Goal: Transaction & Acquisition: Purchase product/service

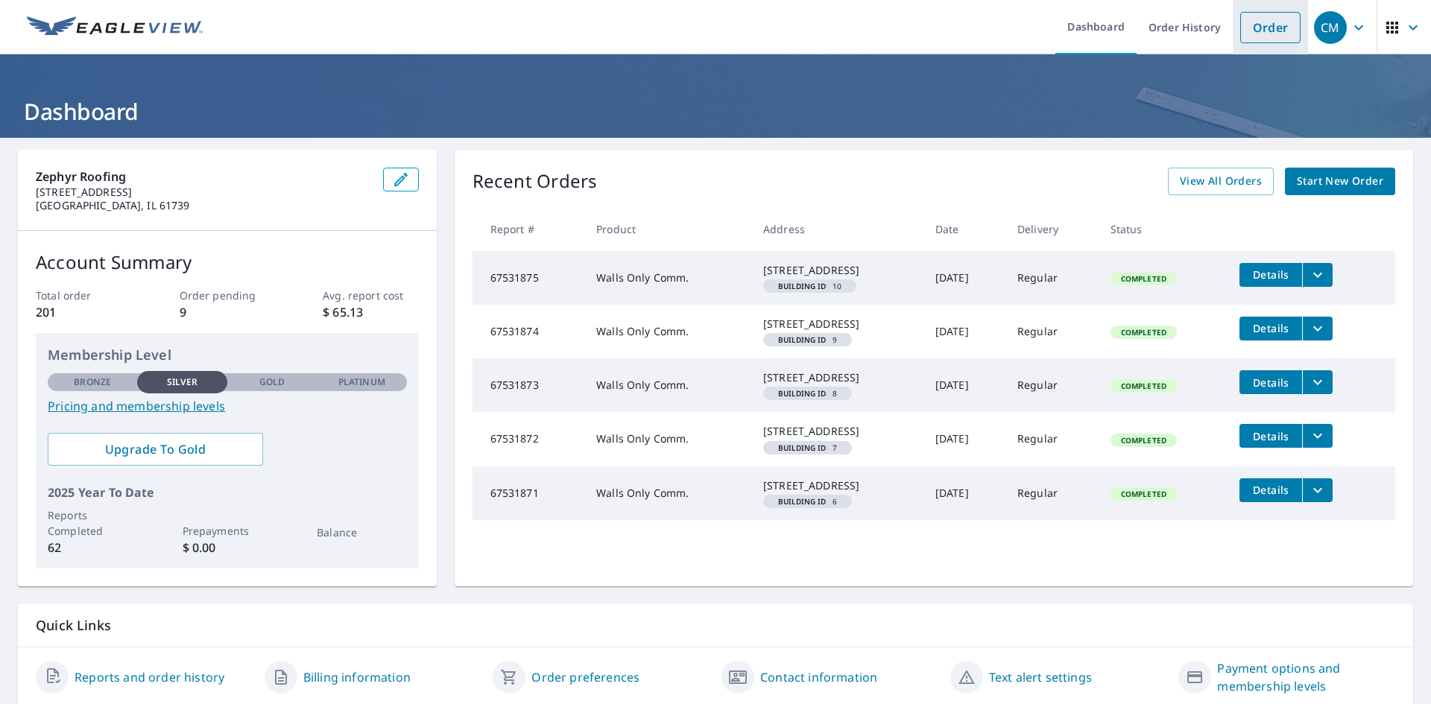
click at [1252, 28] on link "Order" at bounding box center [1271, 27] width 60 height 31
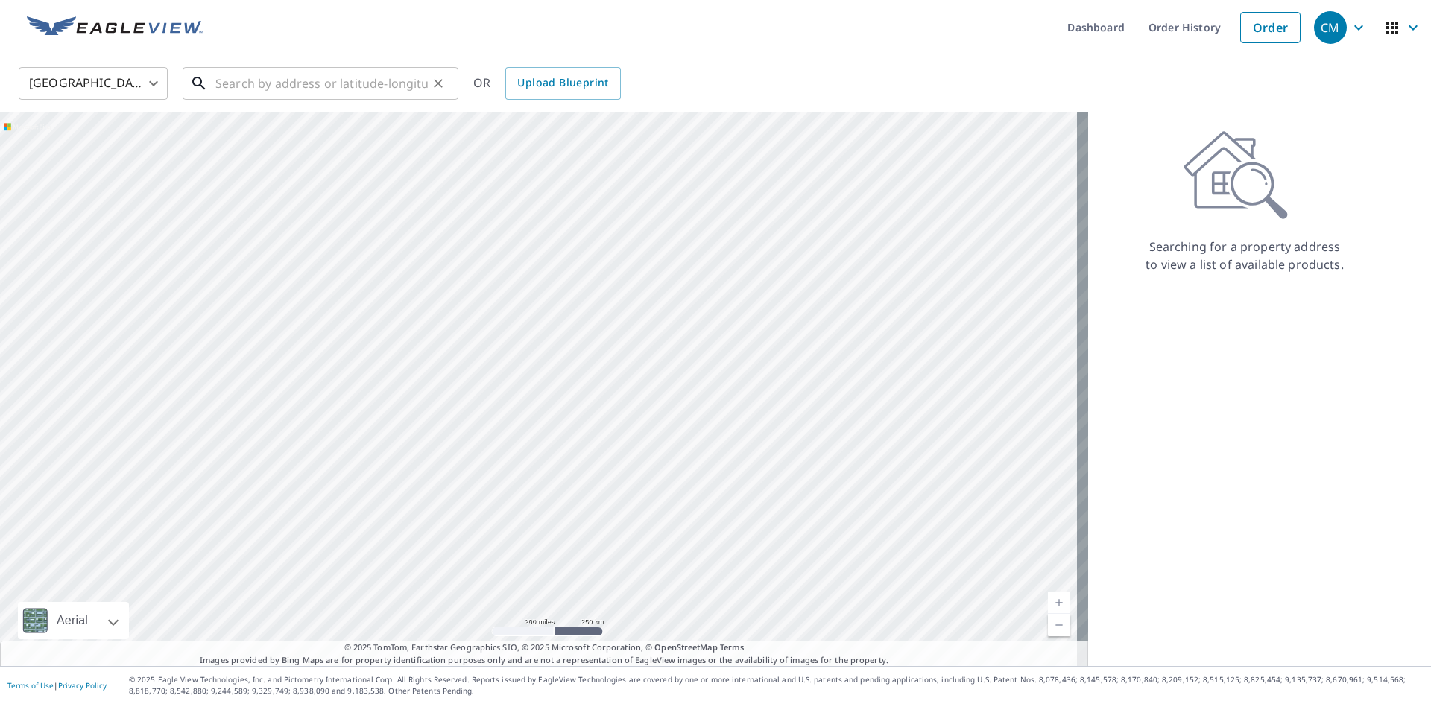
click at [227, 78] on input "text" at bounding box center [321, 84] width 212 height 42
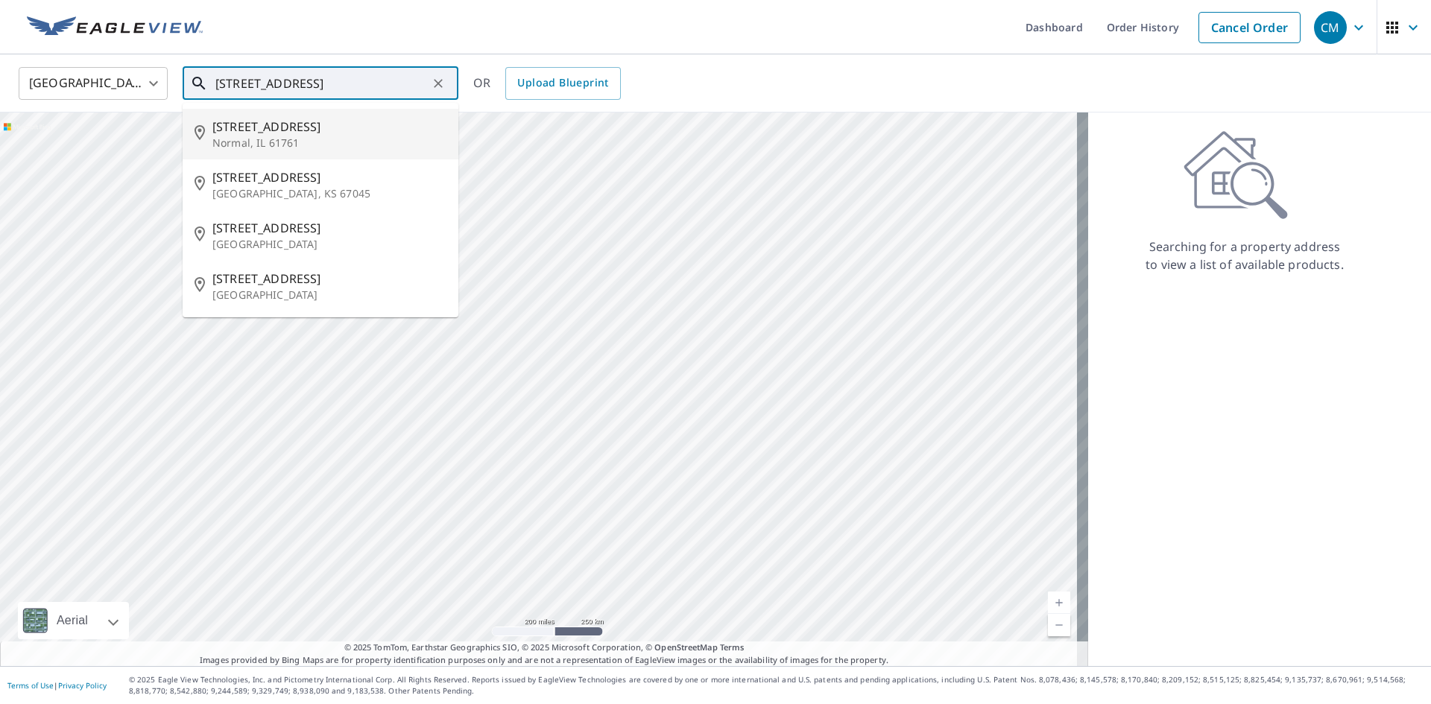
click at [225, 130] on span "[STREET_ADDRESS]" at bounding box center [329, 127] width 234 height 18
type input "[STREET_ADDRESS]"
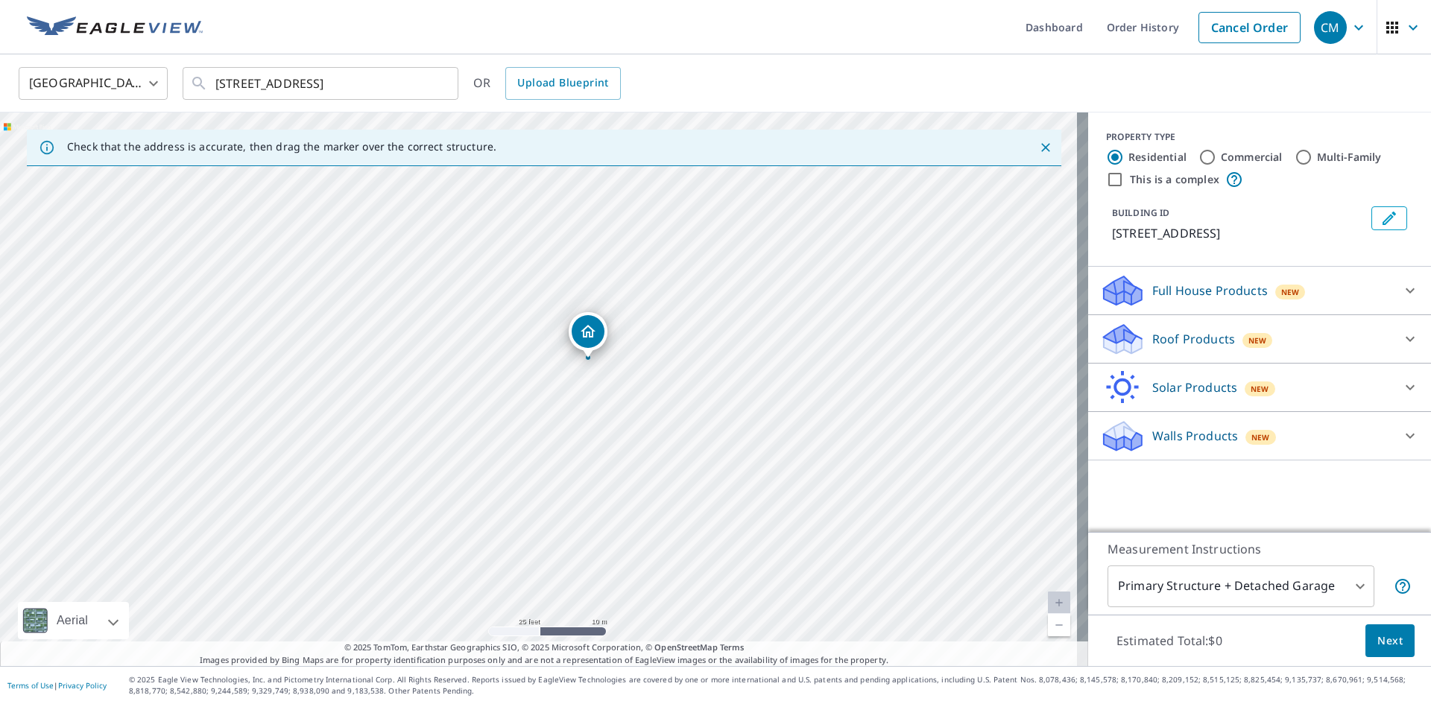
click at [1190, 335] on p "Roof Products" at bounding box center [1194, 339] width 83 height 18
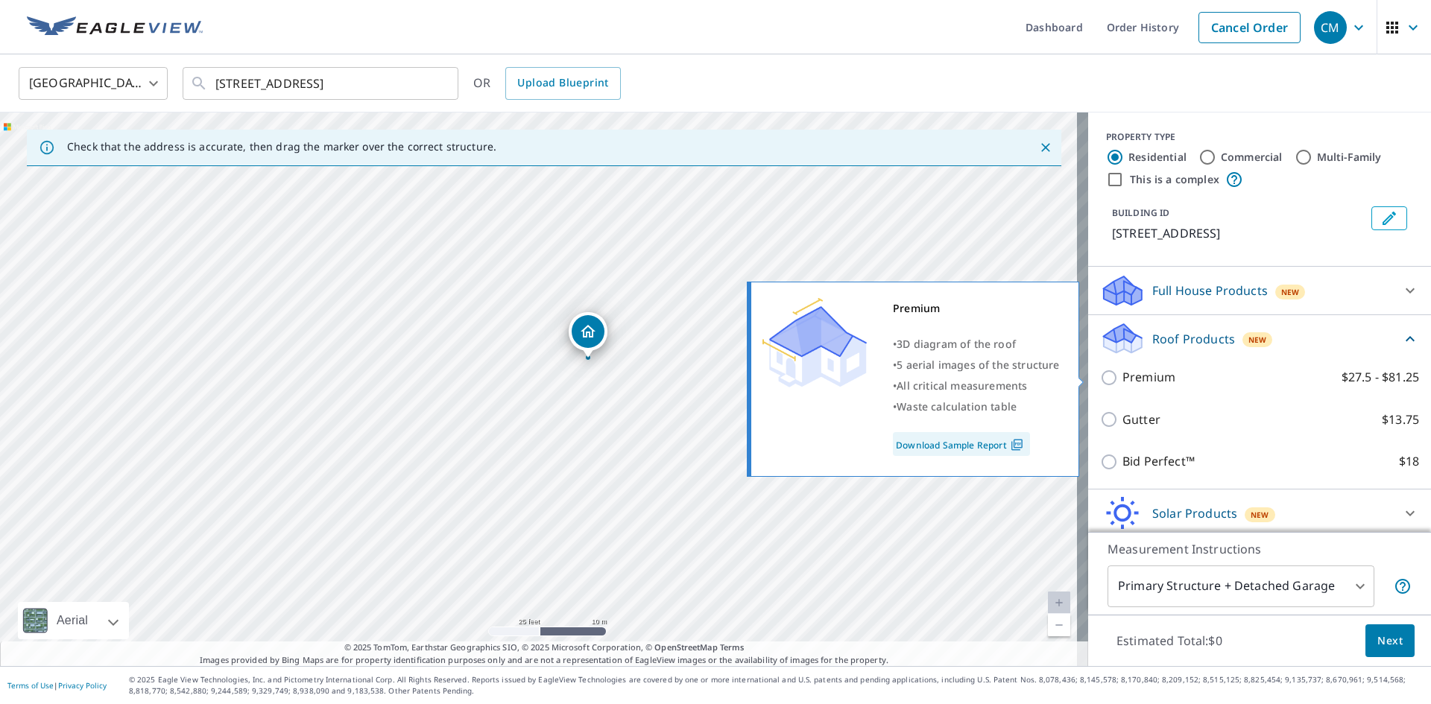
click at [1156, 382] on p "Premium" at bounding box center [1149, 377] width 53 height 19
click at [1123, 382] on input "Premium $27.5 - $81.25" at bounding box center [1111, 378] width 22 height 18
checkbox input "true"
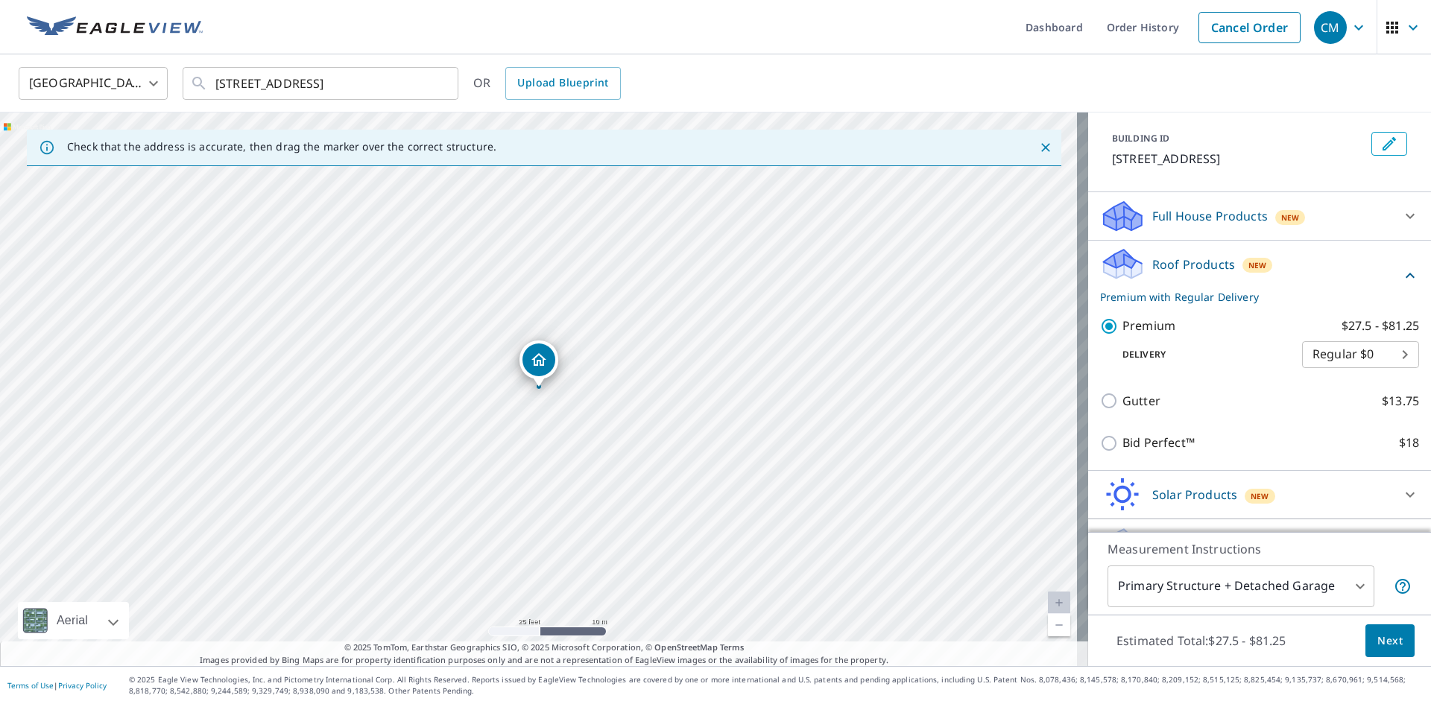
scroll to position [110, 0]
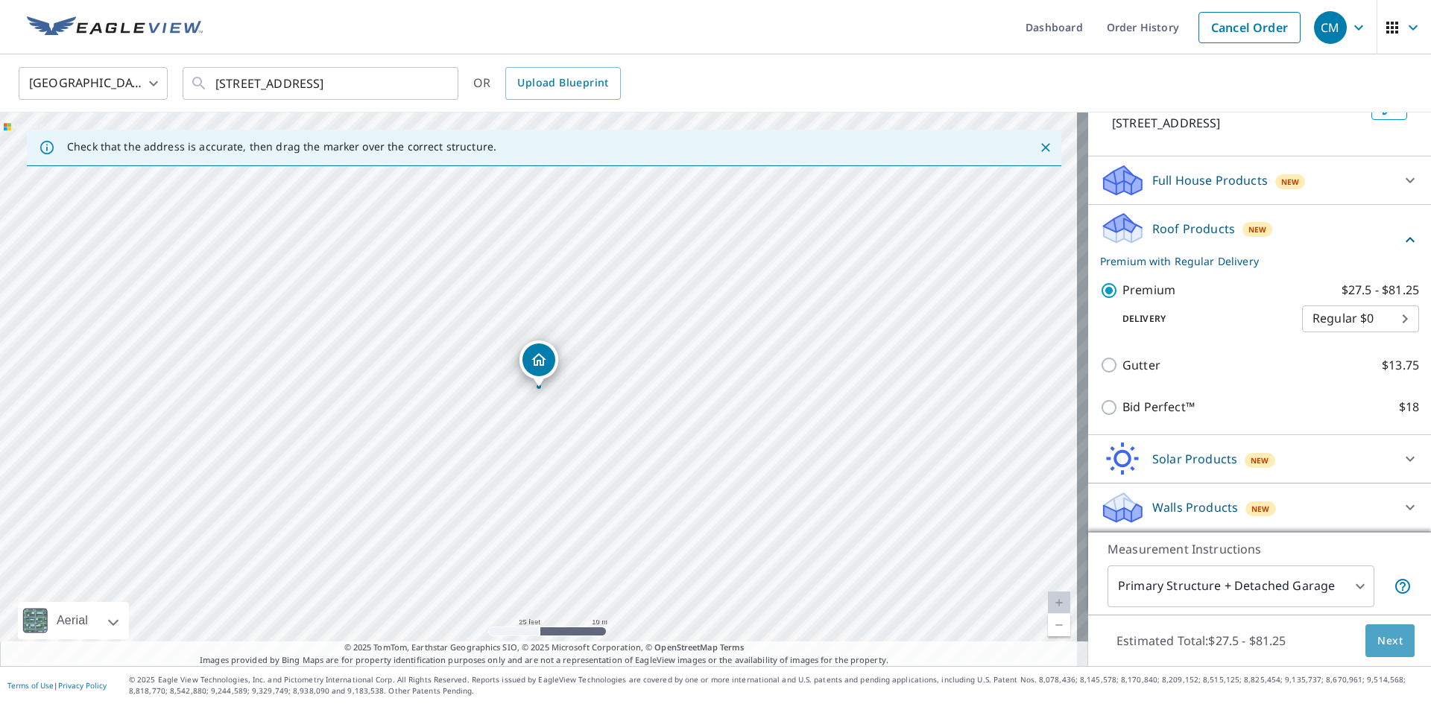
click at [1378, 634] on span "Next" at bounding box center [1390, 641] width 25 height 19
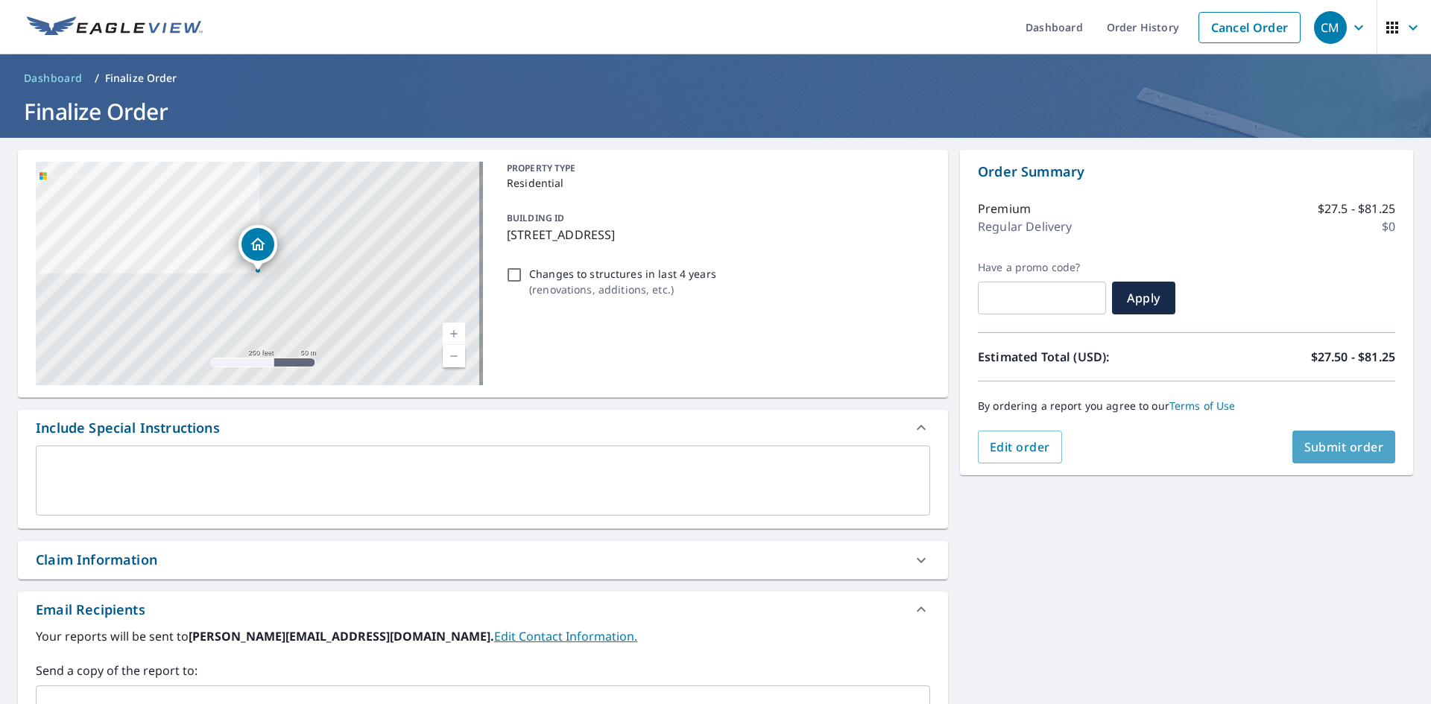
click at [1319, 456] on button "Submit order" at bounding box center [1345, 447] width 104 height 33
